Goal: Find specific page/section: Find specific page/section

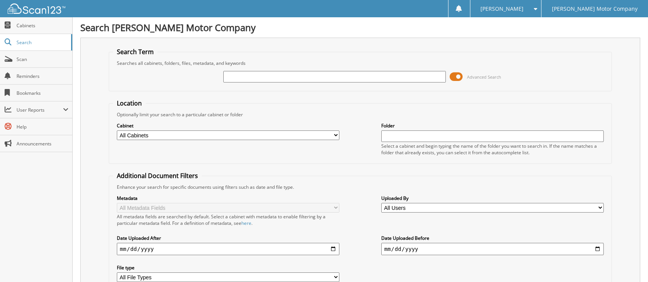
click at [233, 83] on input "text" at bounding box center [334, 77] width 222 height 12
type input "N132321"
click at [334, 140] on select "All Cabinets ACCOUNTS PAYABLE [PERSON_NAME] MOTOR CAR DEALS [PERSON_NAME] MOTOR…" at bounding box center [228, 136] width 222 height 10
select select "487"
click at [117, 140] on select "All Cabinets ACCOUNTS PAYABLE [PERSON_NAME] MOTOR CAR DEALS [PERSON_NAME] MOTOR…" at bounding box center [228, 136] width 222 height 10
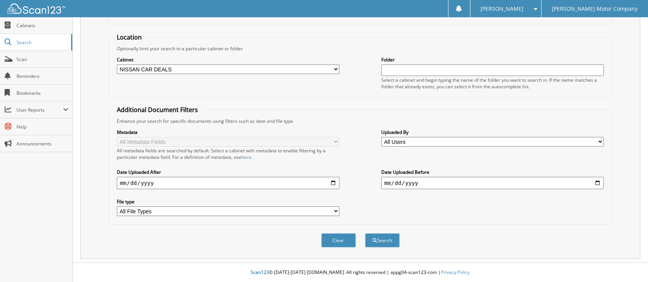
scroll to position [154, 0]
click at [387, 243] on button "Search" at bounding box center [382, 241] width 35 height 14
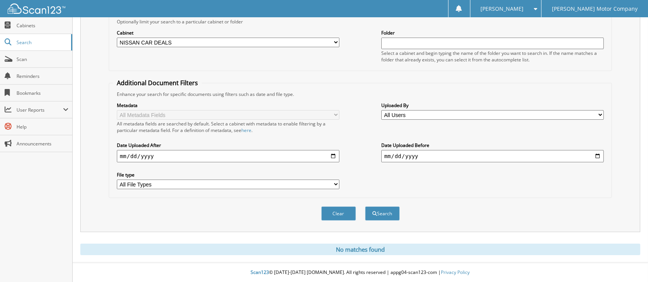
scroll to position [154, 0]
drag, startPoint x: 338, startPoint y: 247, endPoint x: 333, endPoint y: 244, distance: 5.5
click at [335, 221] on button "Clear" at bounding box center [338, 214] width 35 height 14
select select
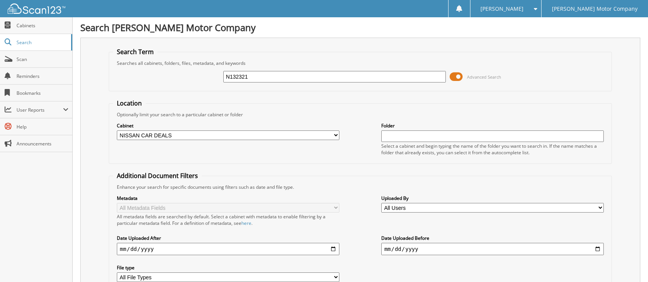
select select "487"
